Goal: Check status: Check status

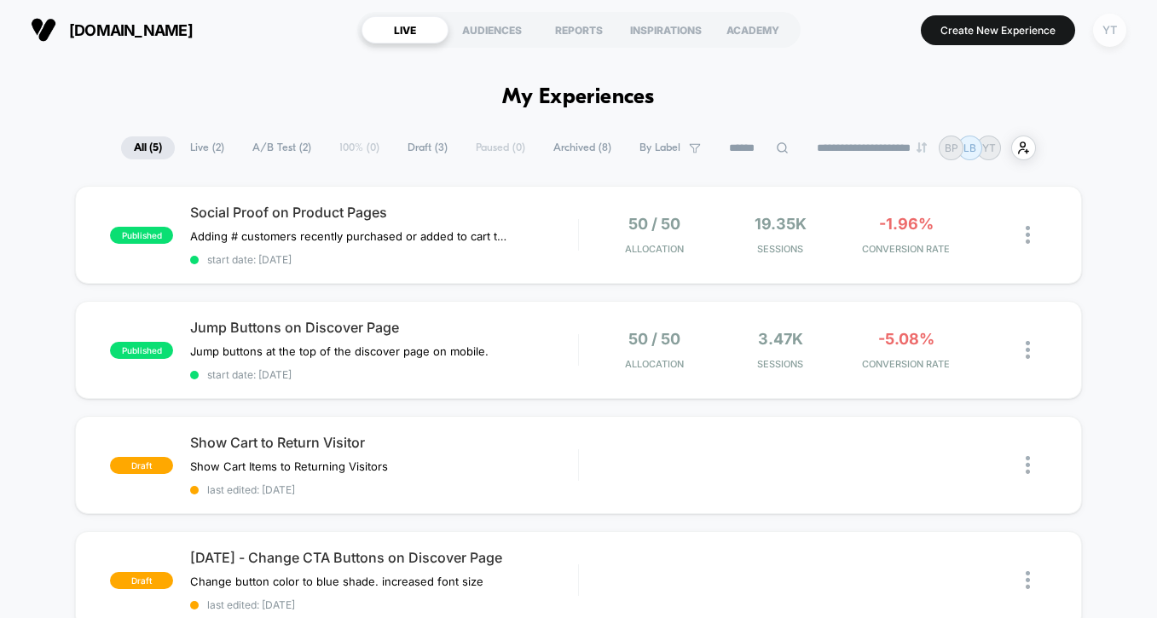
click at [1117, 29] on div "YT" at bounding box center [1109, 30] width 33 height 33
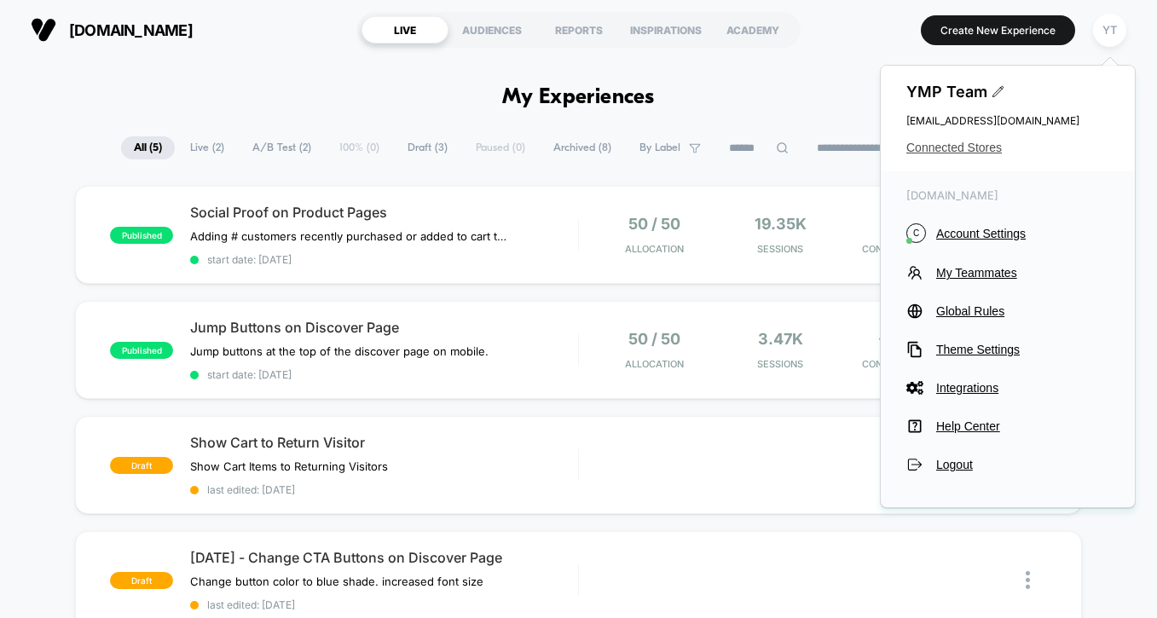
click at [937, 154] on span "Connected Stores" at bounding box center [1008, 148] width 203 height 14
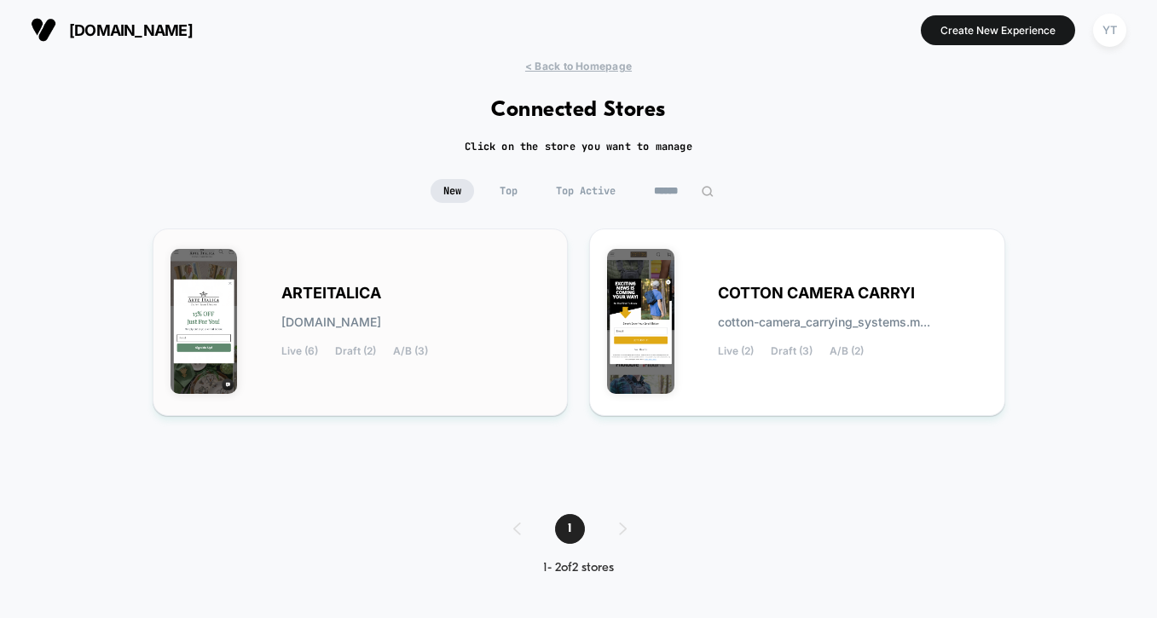
click at [353, 364] on div "ARTEITALICA [DOMAIN_NAME] Live (6) Draft (2) A/B (3)" at bounding box center [361, 322] width 380 height 152
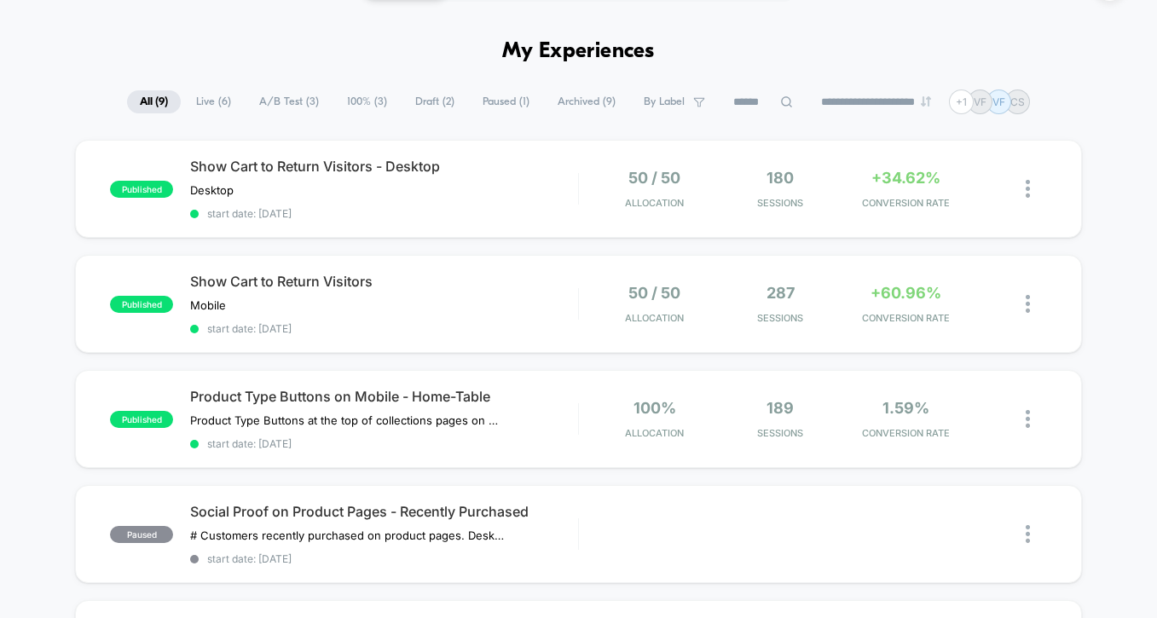
scroll to position [48, 0]
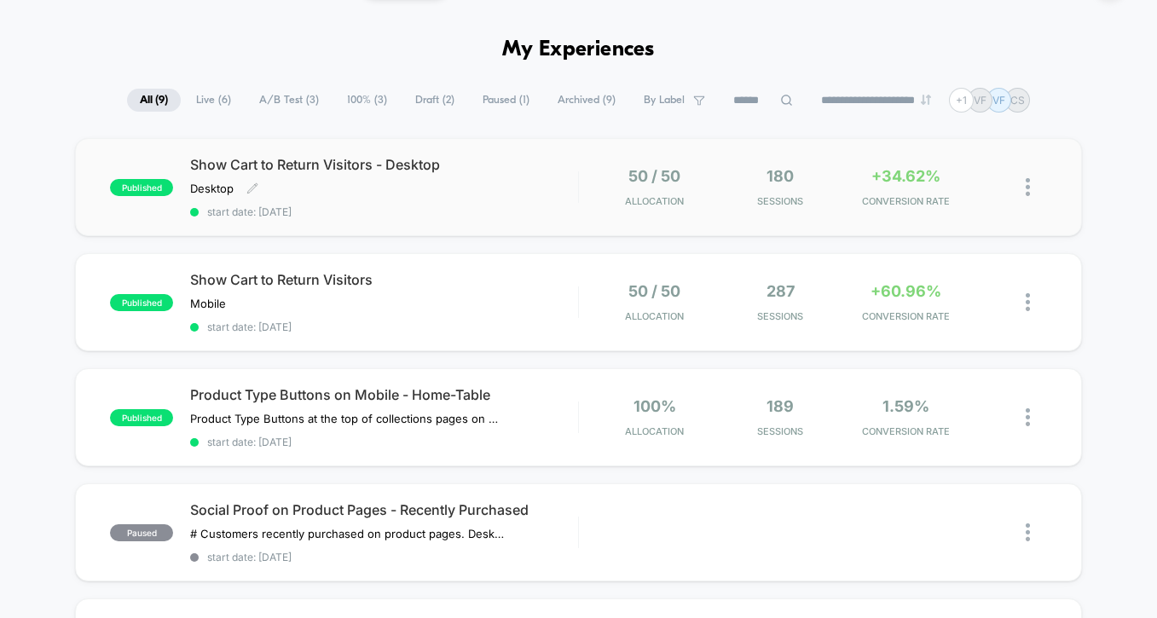
click at [414, 163] on span "Show Cart to Return Visitors - Desktop" at bounding box center [384, 164] width 388 height 17
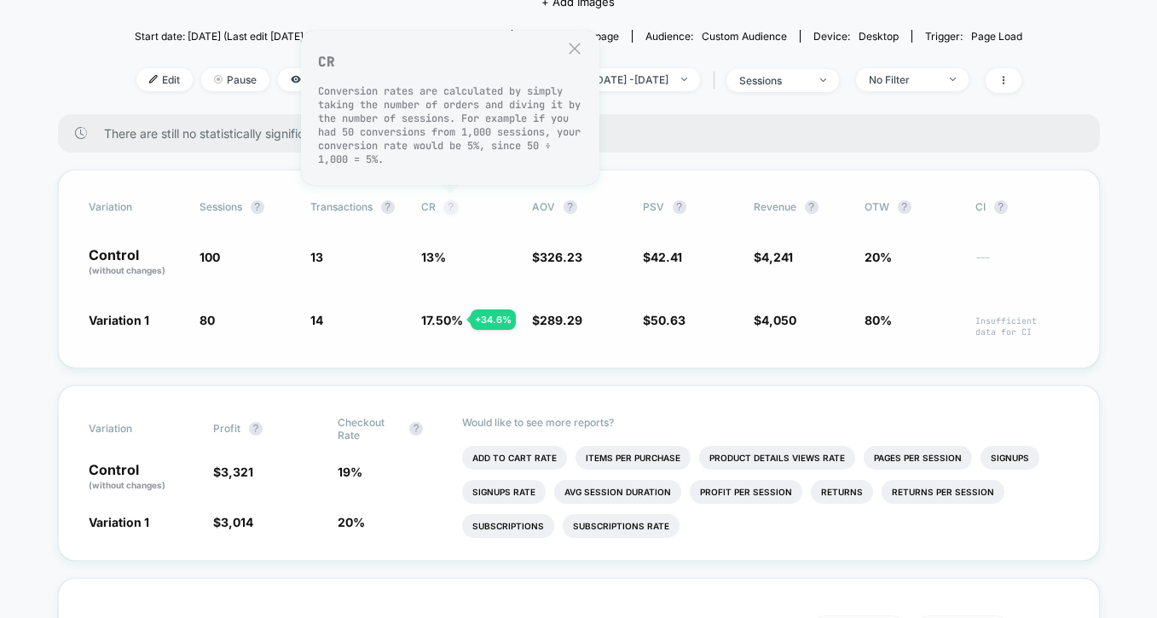
scroll to position [203, 0]
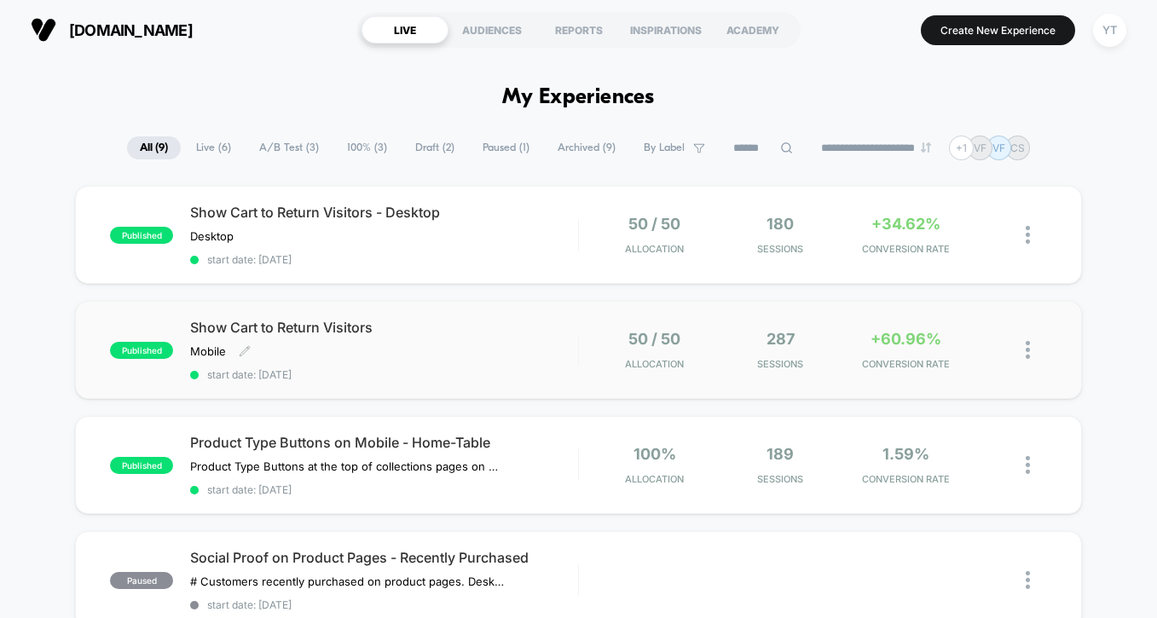
click at [254, 322] on span "Show Cart to Return Visitors" at bounding box center [384, 327] width 388 height 17
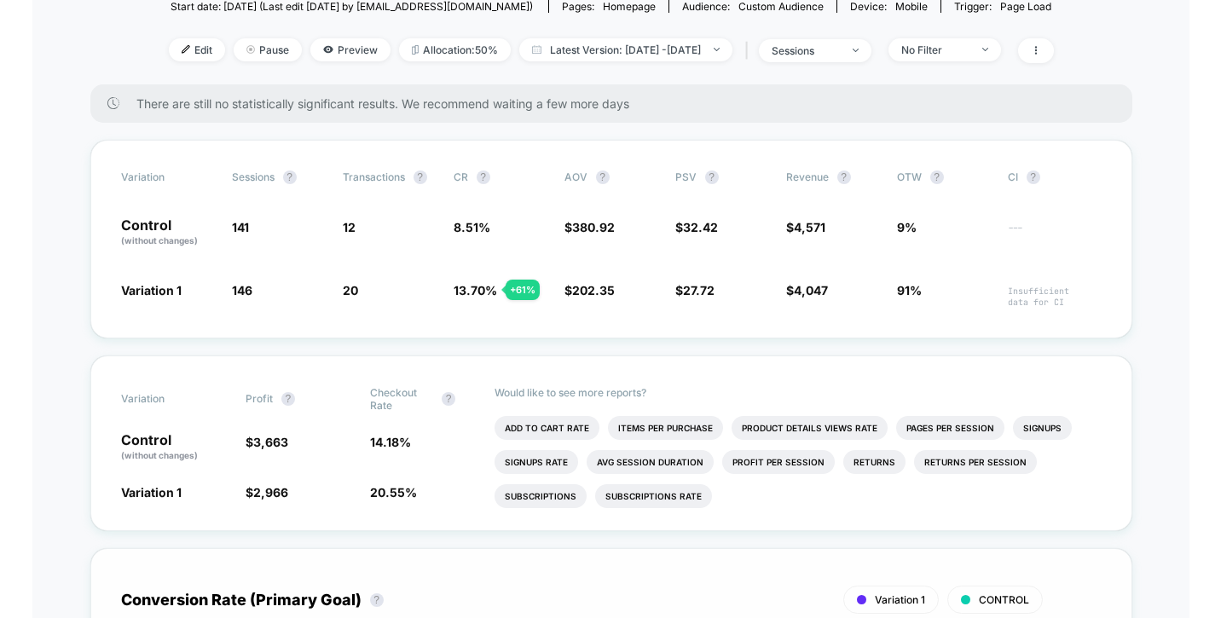
scroll to position [240, 0]
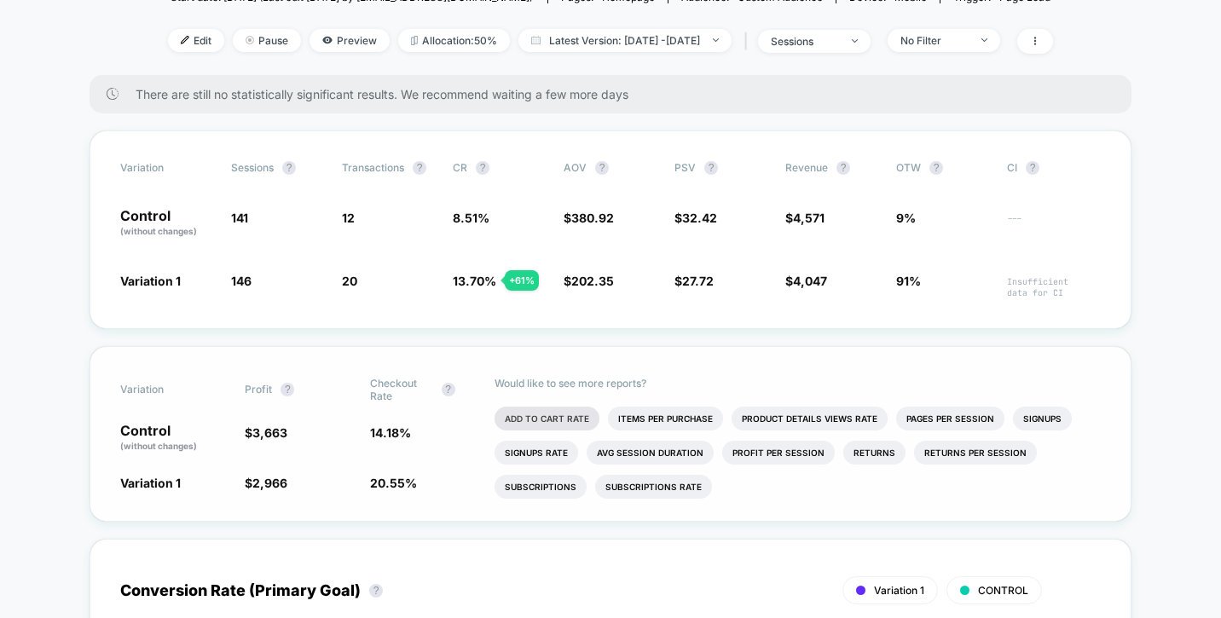
click at [551, 416] on li "Add To Cart Rate" at bounding box center [547, 419] width 105 height 24
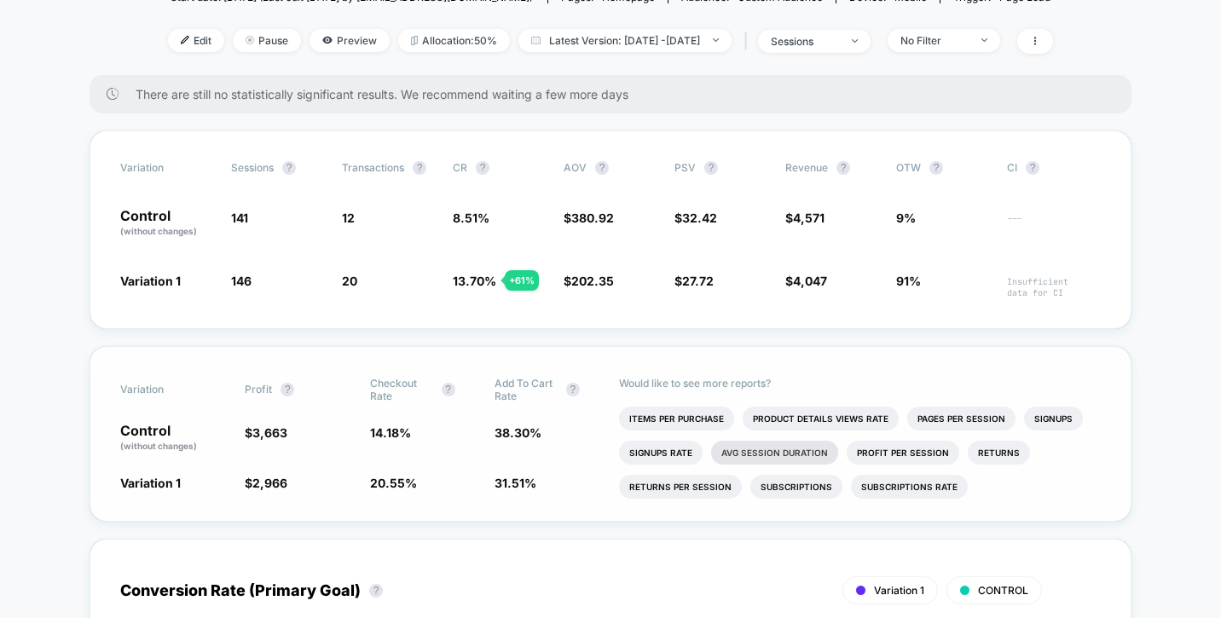
click at [793, 452] on li "Avg Session Duration" at bounding box center [774, 453] width 127 height 24
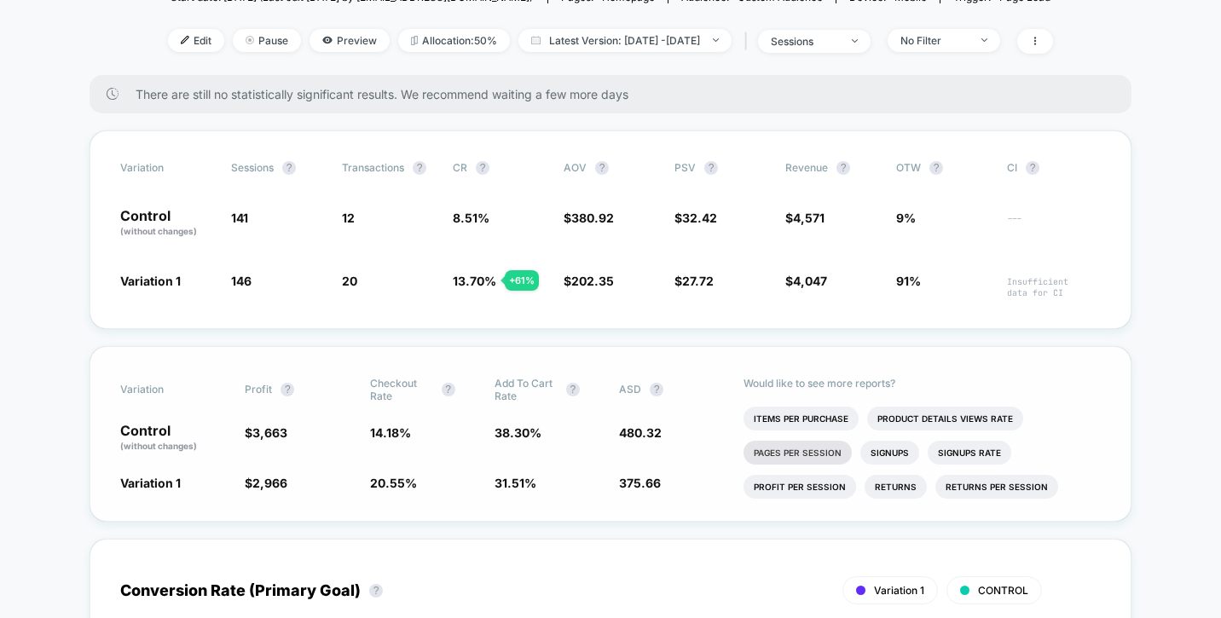
click at [794, 452] on li "Pages Per Session" at bounding box center [798, 453] width 108 height 24
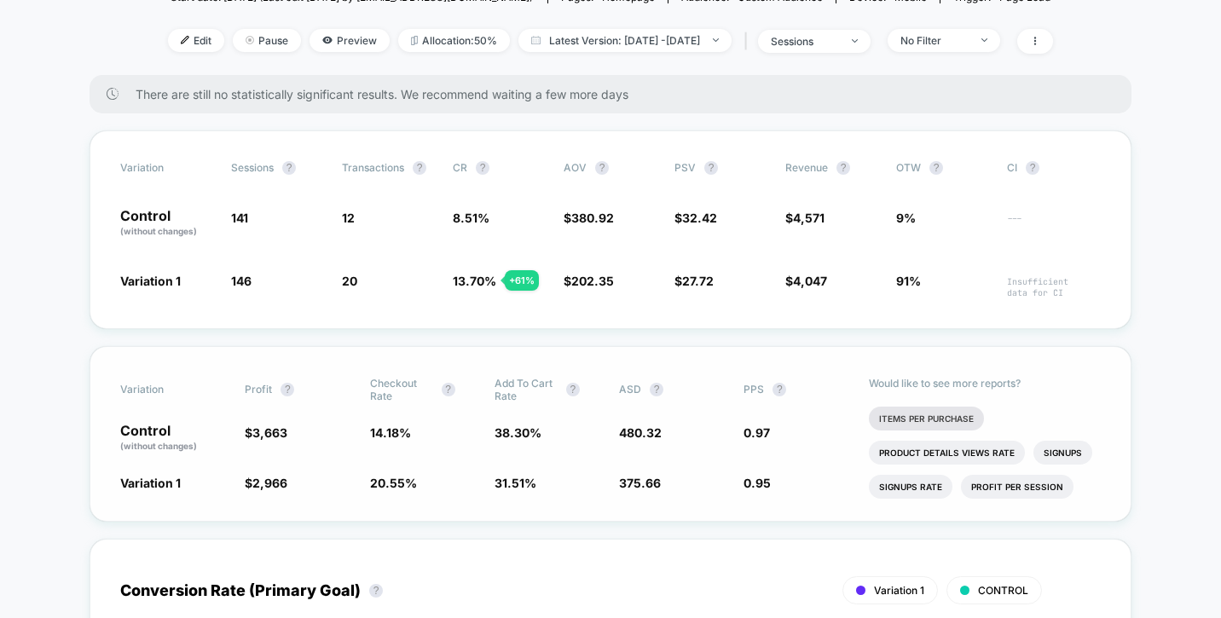
click at [927, 413] on li "Items Per Purchase" at bounding box center [926, 419] width 115 height 24
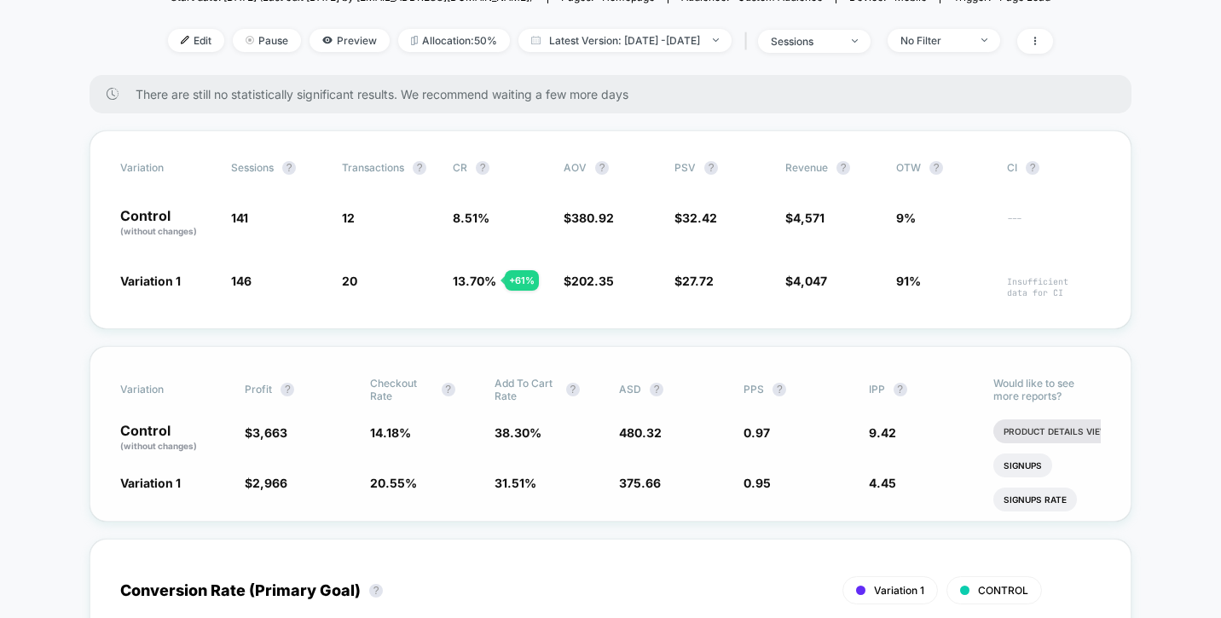
click at [1005, 426] on li "Product Details Views Rate" at bounding box center [1072, 432] width 156 height 24
